Goal: Transaction & Acquisition: Purchase product/service

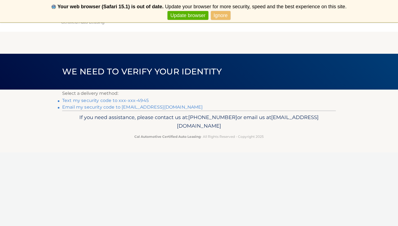
click at [141, 99] on link "Text my security code to xxx-xxx-4945" at bounding box center [105, 100] width 86 height 5
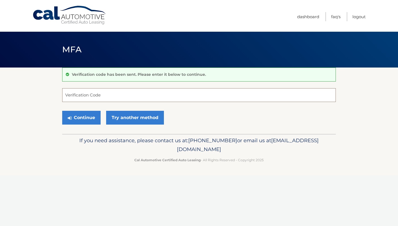
click at [142, 96] on input "Verification Code" at bounding box center [198, 95] width 273 height 14
type input "600876"
click at [80, 120] on button "Continue" at bounding box center [81, 118] width 38 height 14
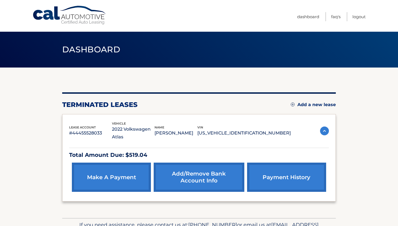
click at [97, 164] on link "make a payment" at bounding box center [111, 177] width 79 height 29
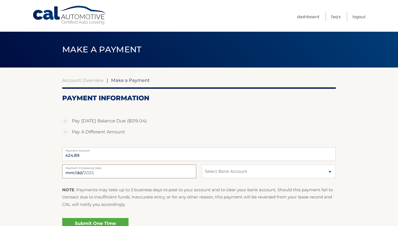
click at [109, 171] on input "2025-09-27" at bounding box center [129, 172] width 134 height 14
click at [123, 137] on label "Pay A Different Amount" at bounding box center [198, 132] width 273 height 11
click at [70, 136] on input "Pay A Different Amount" at bounding box center [67, 131] width 6 height 9
radio input "true"
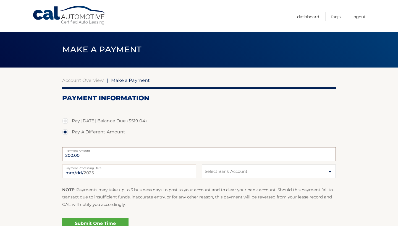
type input "200.00"
select select "OGM0N2QwMzAtNDNhMi00ZGQ4LTg3OWItNzNkM2RjN2M3Njlk"
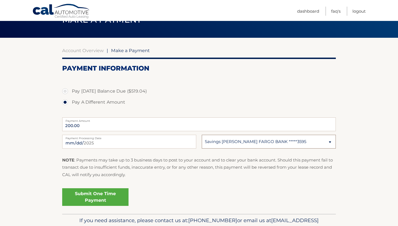
scroll to position [31, 0]
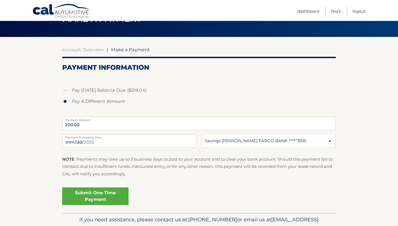
click at [117, 194] on link "Submit One Time Payment" at bounding box center [95, 197] width 66 height 18
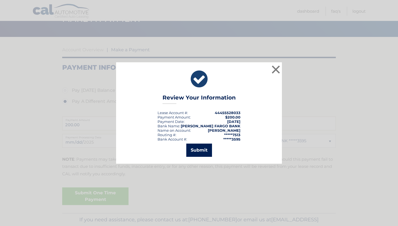
click at [199, 150] on button "Submit" at bounding box center [199, 150] width 26 height 13
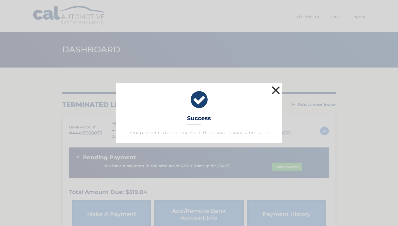
click at [275, 89] on button "×" at bounding box center [275, 90] width 11 height 11
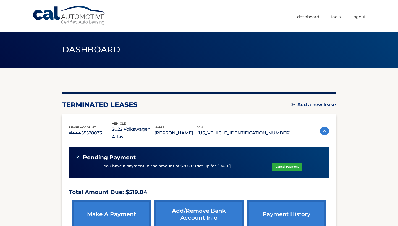
click at [270, 211] on link "payment history" at bounding box center [286, 214] width 79 height 29
